Goal: Information Seeking & Learning: Learn about a topic

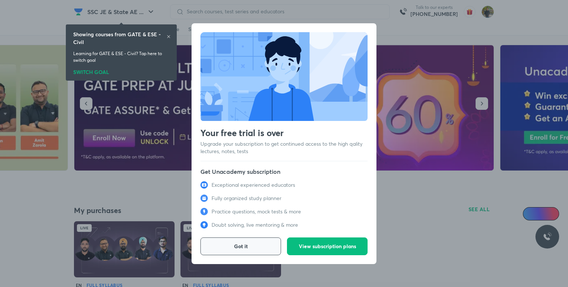
click at [238, 246] on span "Got it" at bounding box center [241, 246] width 14 height 7
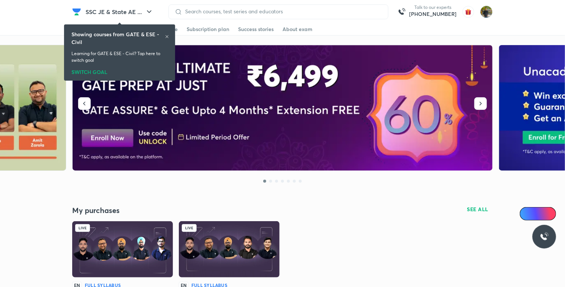
click at [168, 34] on icon at bounding box center [167, 36] width 4 height 4
click at [350, 233] on div "Live EN Full Syllabus Safalta Sutra : Practice Program Batch for UPPSC AE 2024 …" at bounding box center [282, 288] width 420 height 135
click at [413, 107] on img at bounding box center [283, 108] width 420 height 126
click at [167, 35] on icon at bounding box center [167, 36] width 4 height 4
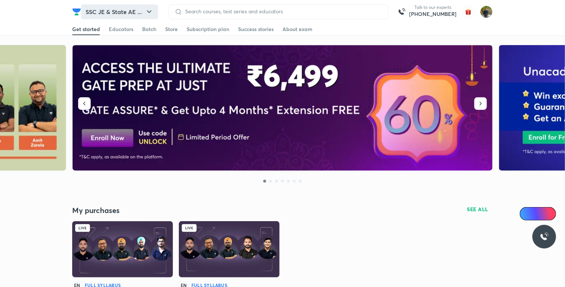
click at [147, 7] on button "SSC JE & State AE ..." at bounding box center [119, 11] width 77 height 15
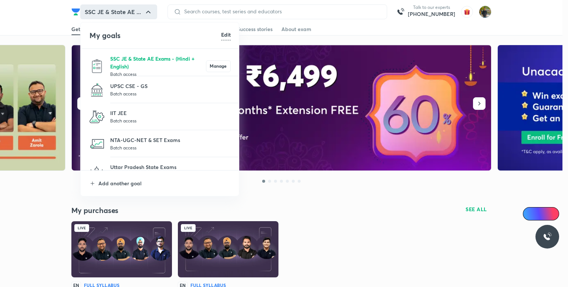
click at [139, 61] on p "SSC JE & State AE Exams - (Hindi + English)" at bounding box center [158, 63] width 96 height 16
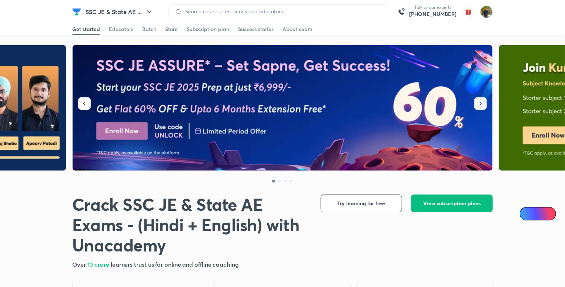
click at [484, 104] on button "button" at bounding box center [480, 103] width 13 height 13
click at [485, 105] on button "button" at bounding box center [480, 103] width 13 height 13
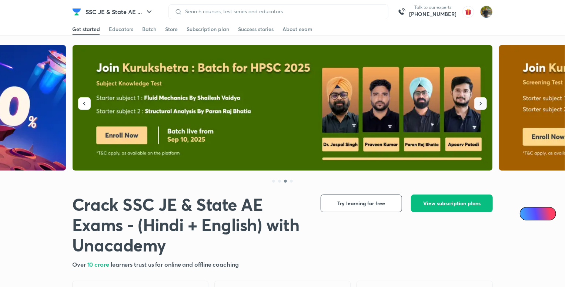
click at [485, 105] on button "button" at bounding box center [480, 103] width 13 height 13
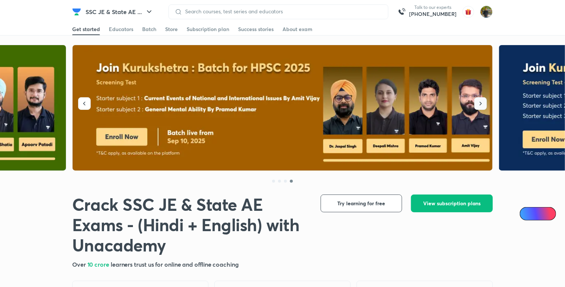
click at [485, 105] on button "button" at bounding box center [480, 103] width 13 height 13
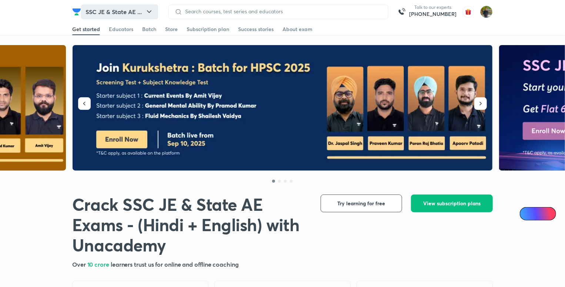
click at [135, 9] on button "SSC JE & State AE ..." at bounding box center [119, 11] width 77 height 15
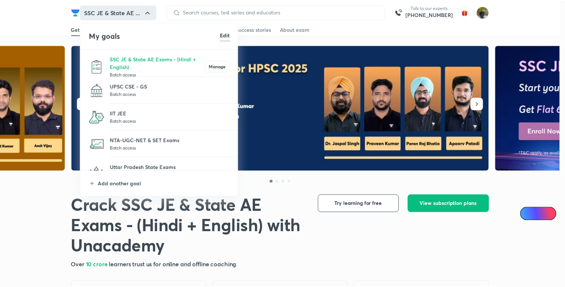
scroll to position [68, 0]
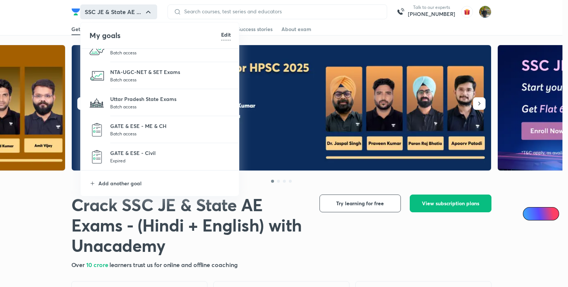
click at [274, 246] on div at bounding box center [284, 143] width 568 height 287
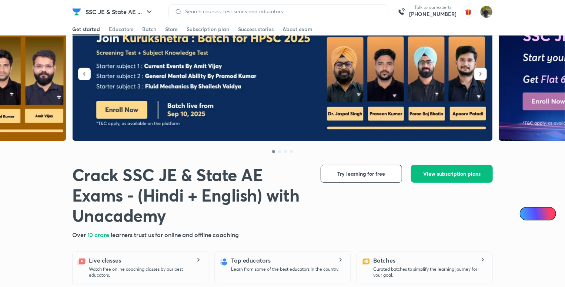
scroll to position [29, 0]
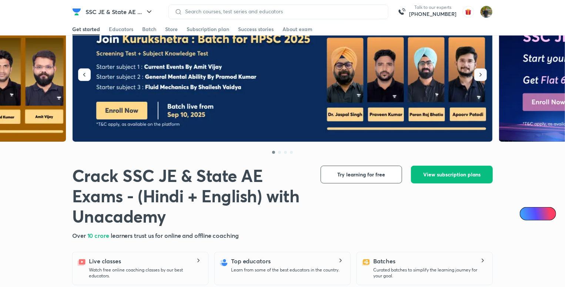
click at [486, 73] on button "button" at bounding box center [480, 74] width 13 height 13
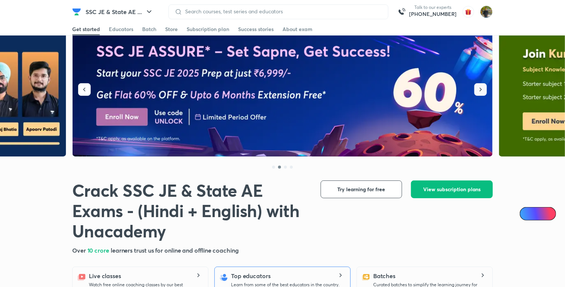
scroll to position [0, 0]
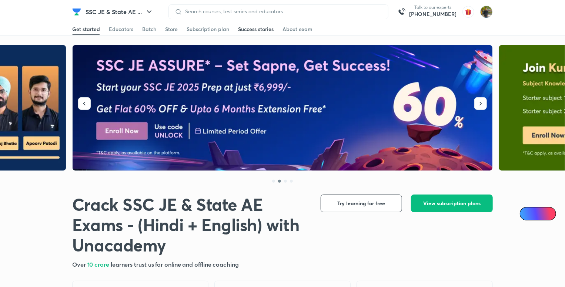
click at [268, 31] on div "Success stories" at bounding box center [256, 29] width 36 height 7
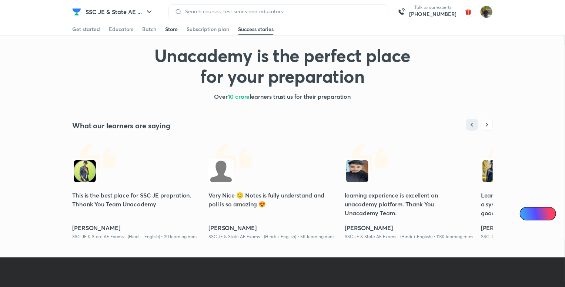
click at [168, 30] on div "Store" at bounding box center [171, 29] width 13 height 7
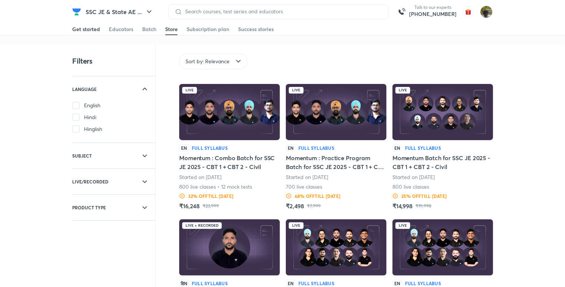
click at [92, 28] on div "Get started" at bounding box center [86, 29] width 28 height 7
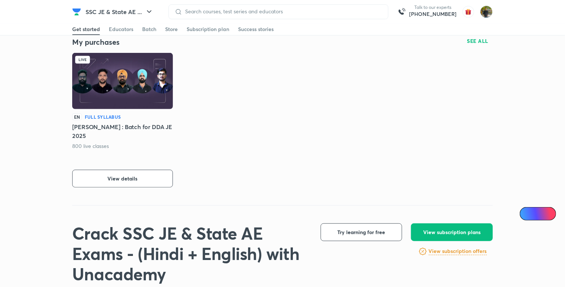
scroll to position [173, 0]
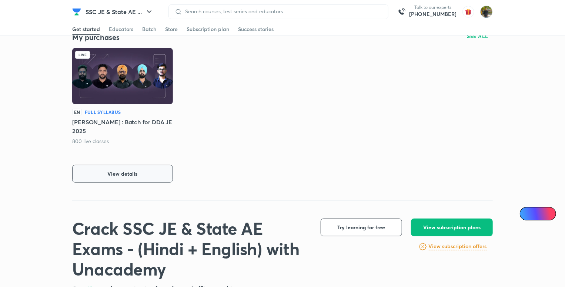
click at [132, 176] on span "View details" at bounding box center [123, 173] width 30 height 7
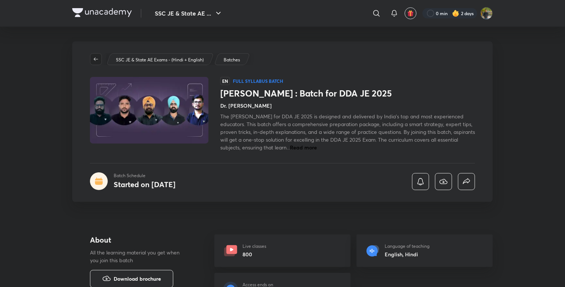
click at [91, 56] on span "button" at bounding box center [95, 59] width 11 height 6
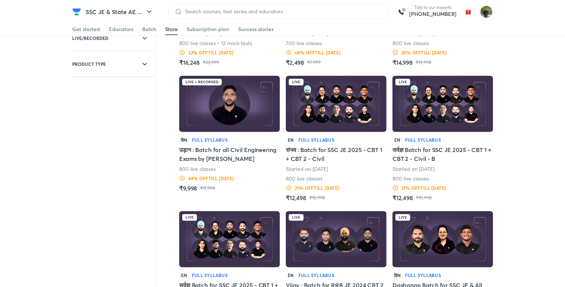
scroll to position [144, 0]
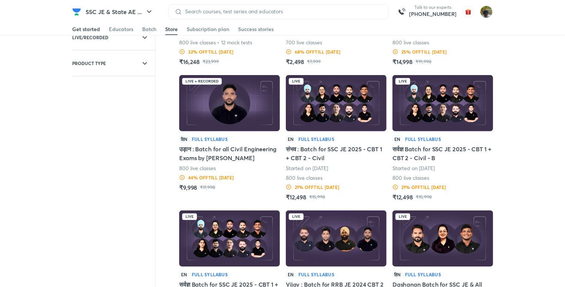
click at [87, 26] on div "Get started" at bounding box center [86, 29] width 28 height 7
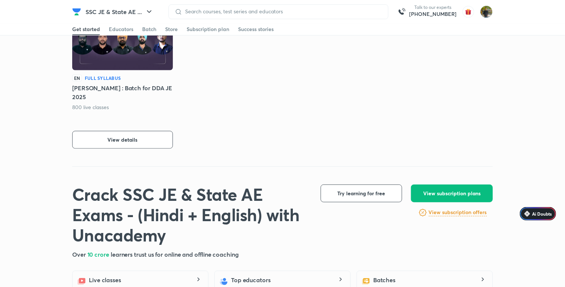
scroll to position [249, 0]
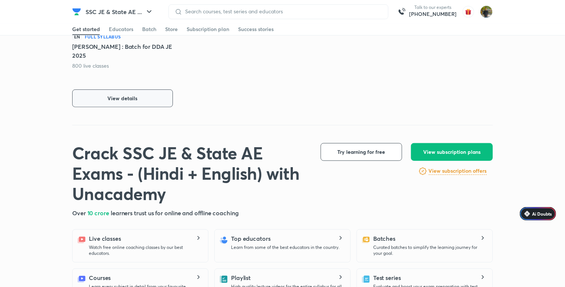
click at [131, 101] on span "View details" at bounding box center [123, 98] width 30 height 7
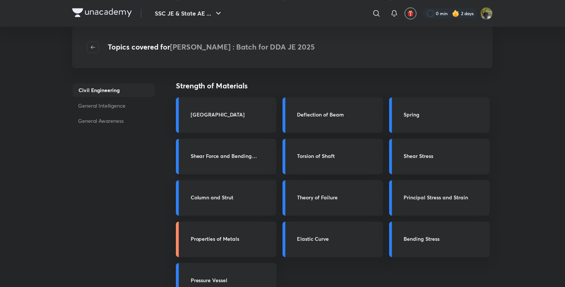
scroll to position [953, 0]
click at [94, 46] on icon "button" at bounding box center [93, 47] width 6 height 6
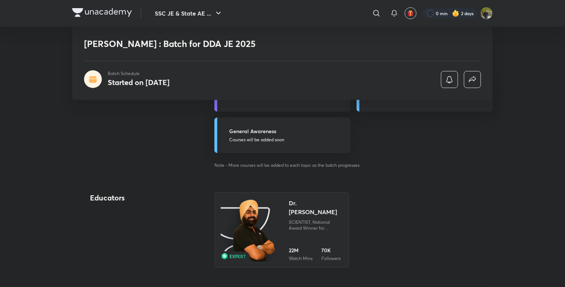
scroll to position [257, 0]
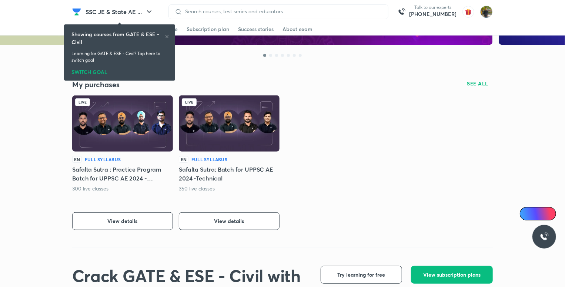
click at [166, 36] on icon at bounding box center [166, 36] width 3 height 3
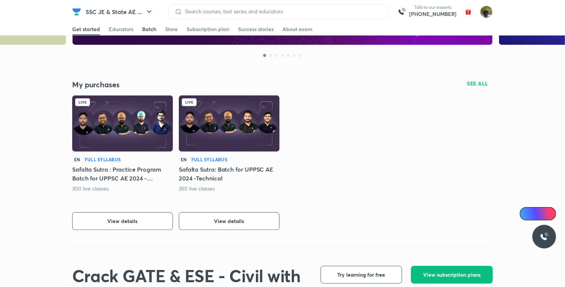
click at [149, 30] on div "Batch" at bounding box center [149, 29] width 14 height 7
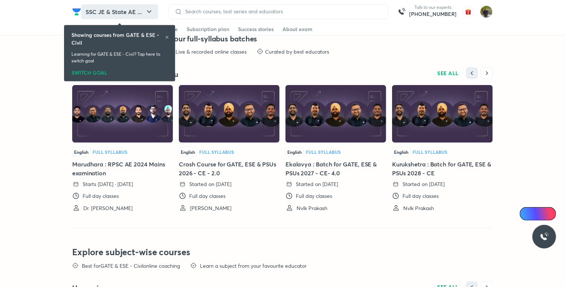
scroll to position [1844, 0]
